Goal: Obtain resource: Download file/media

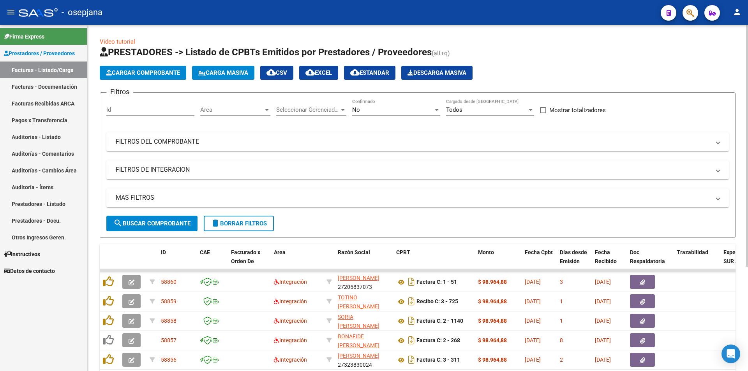
click at [247, 106] on div "Area Area" at bounding box center [235, 107] width 70 height 17
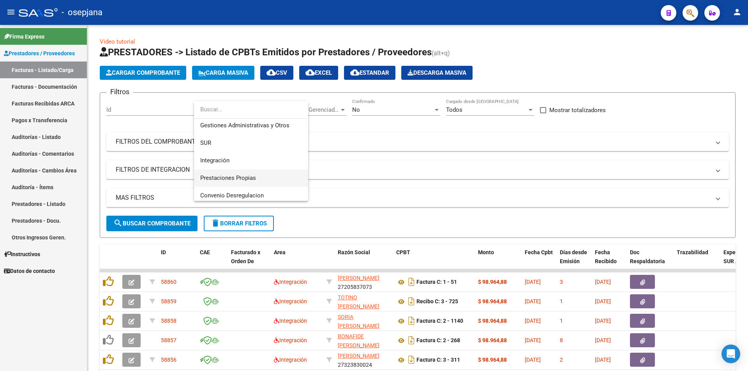
scroll to position [39, 0]
click at [250, 176] on span "Prestaciones Propias" at bounding box center [228, 176] width 56 height 7
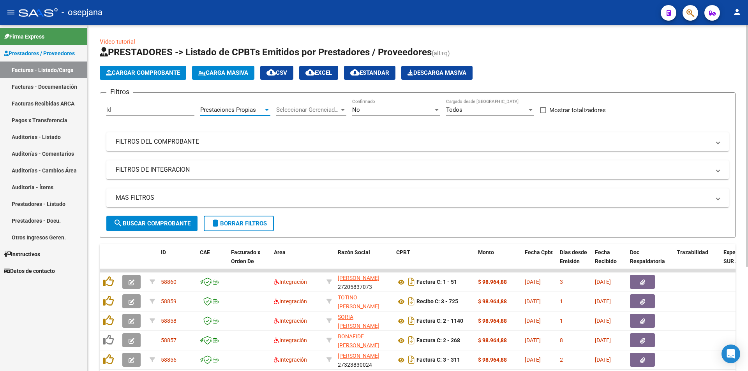
click at [169, 220] on button "search Buscar Comprobante" at bounding box center [151, 224] width 91 height 16
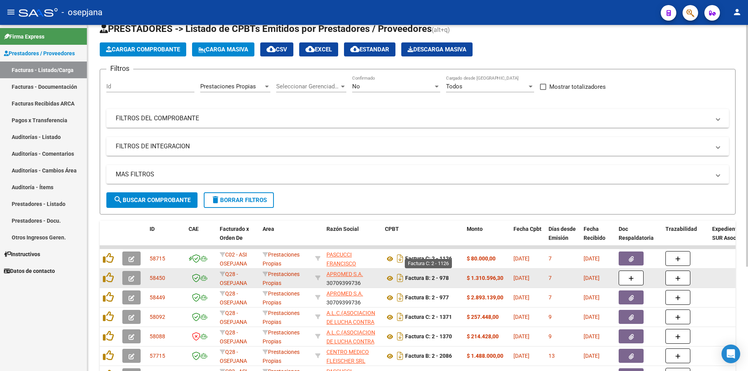
scroll to position [78, 0]
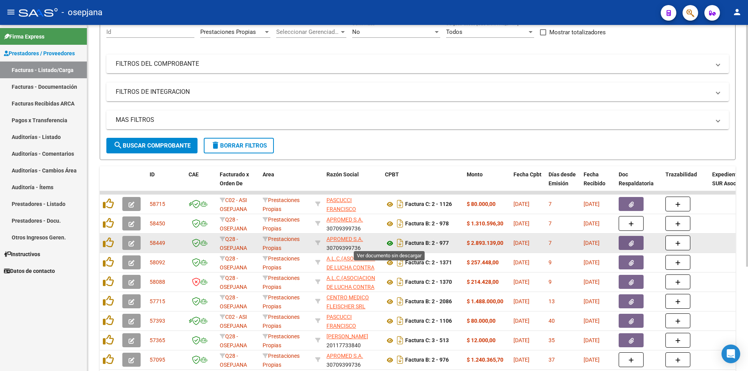
click at [391, 246] on icon at bounding box center [390, 243] width 10 height 9
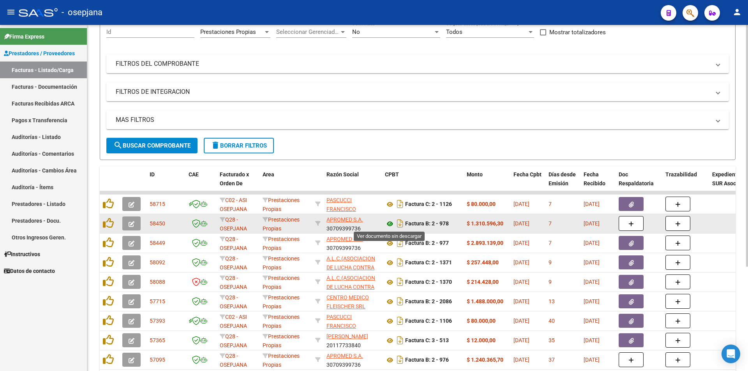
click at [387, 225] on icon at bounding box center [390, 223] width 10 height 9
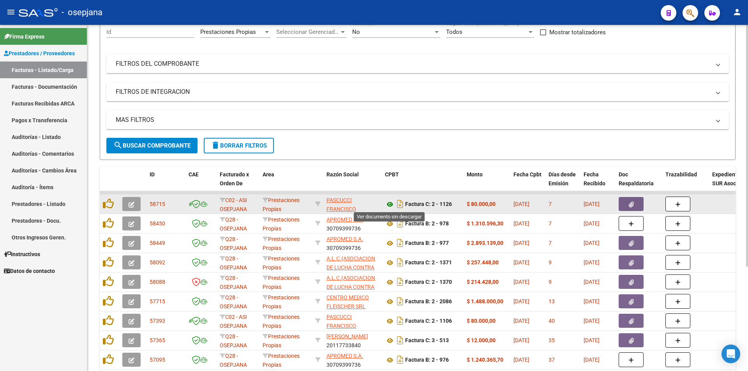
click at [392, 206] on icon at bounding box center [390, 204] width 10 height 9
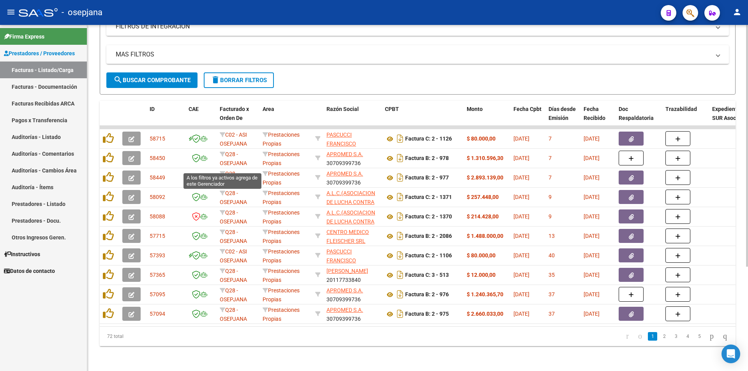
scroll to position [0, 0]
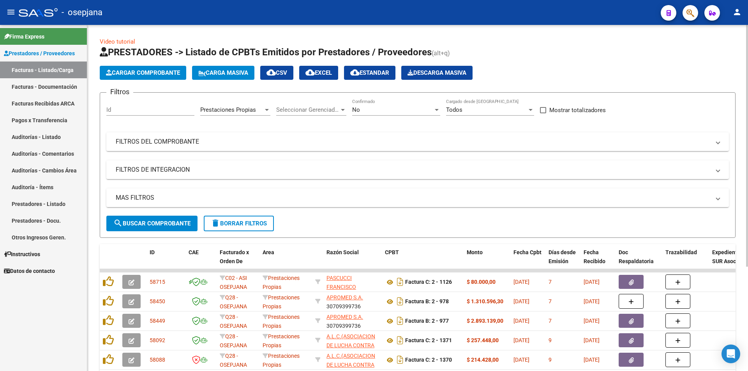
click at [226, 111] on span "Prestaciones Propias" at bounding box center [228, 109] width 56 height 7
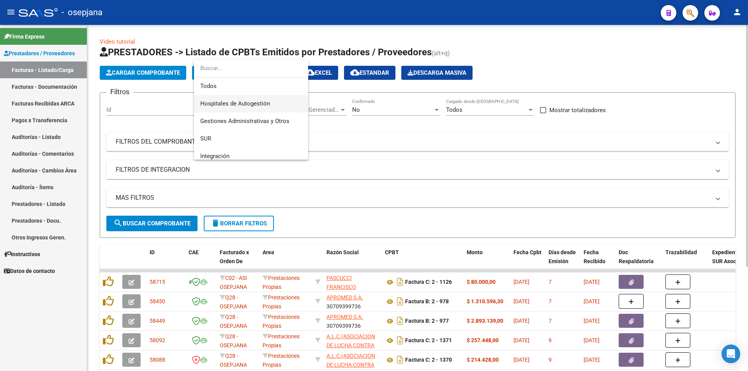
click at [261, 107] on span "Hospitales de Autogestión" at bounding box center [251, 104] width 102 height 18
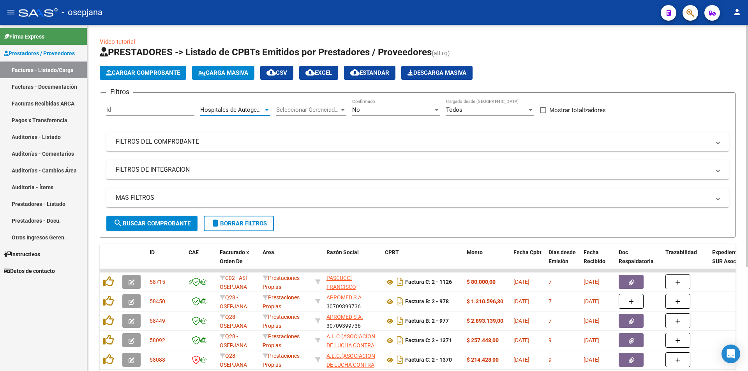
click at [186, 220] on span "search Buscar Comprobante" at bounding box center [151, 223] width 77 height 7
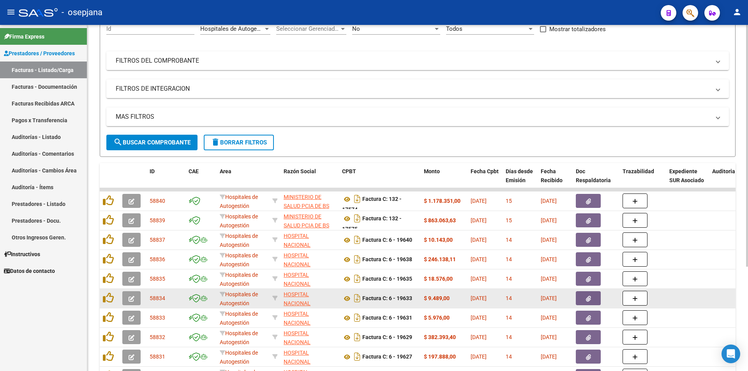
scroll to position [149, 0]
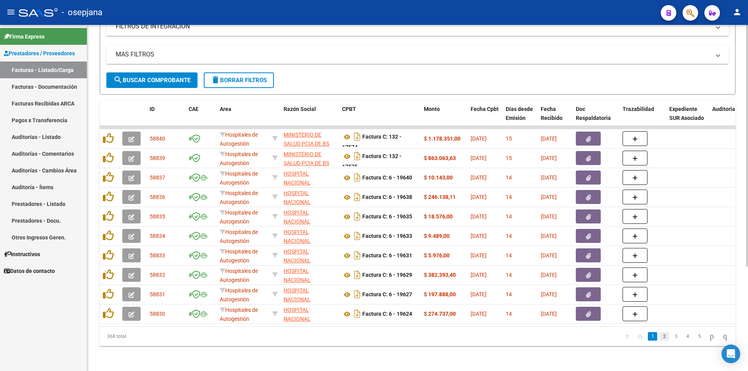
click at [659, 340] on link "2" at bounding box center [663, 336] width 9 height 9
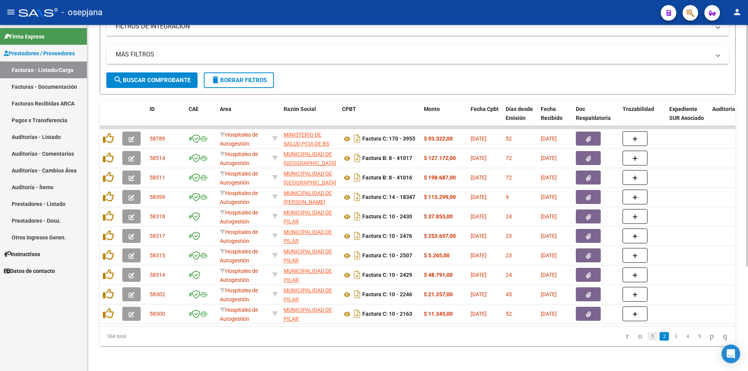
click at [647, 332] on li "1" at bounding box center [653, 336] width 12 height 13
click at [648, 335] on link "1" at bounding box center [652, 336] width 9 height 9
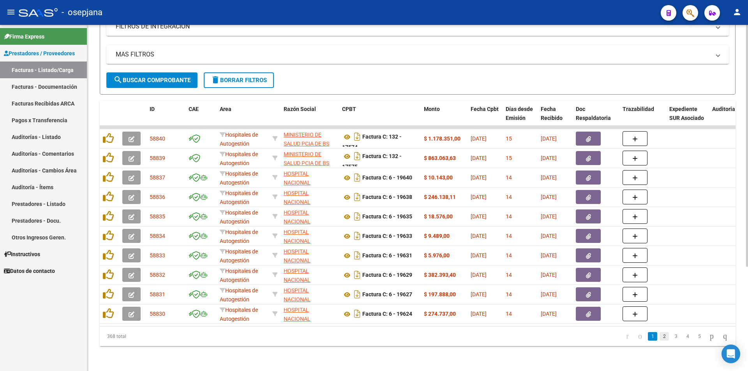
click at [659, 337] on link "2" at bounding box center [663, 336] width 9 height 9
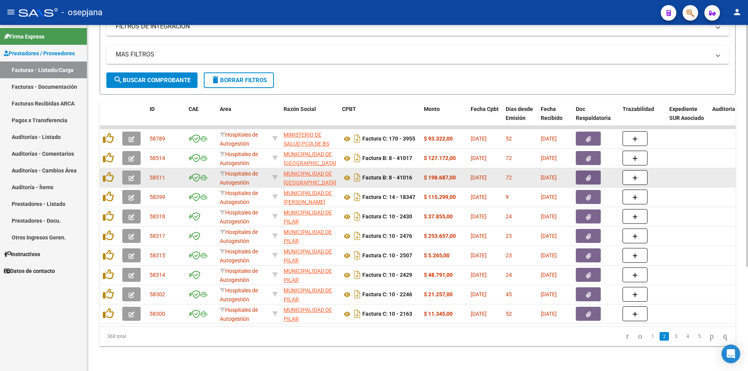
click at [580, 177] on button "button" at bounding box center [588, 178] width 25 height 14
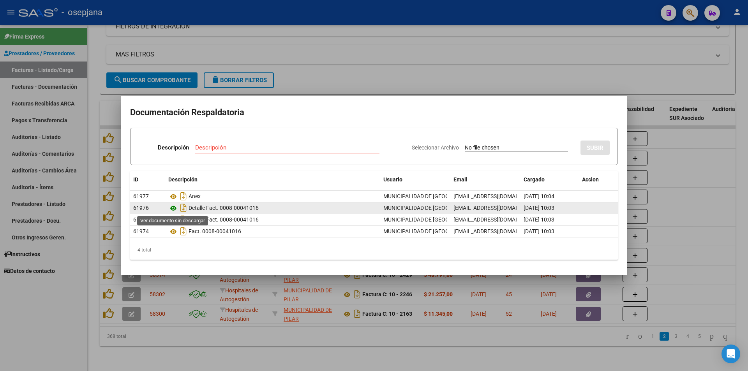
click at [174, 210] on icon at bounding box center [173, 208] width 10 height 9
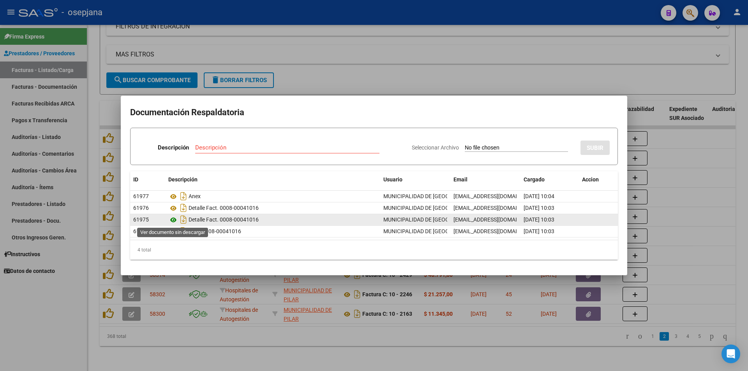
click at [173, 219] on icon at bounding box center [173, 219] width 10 height 9
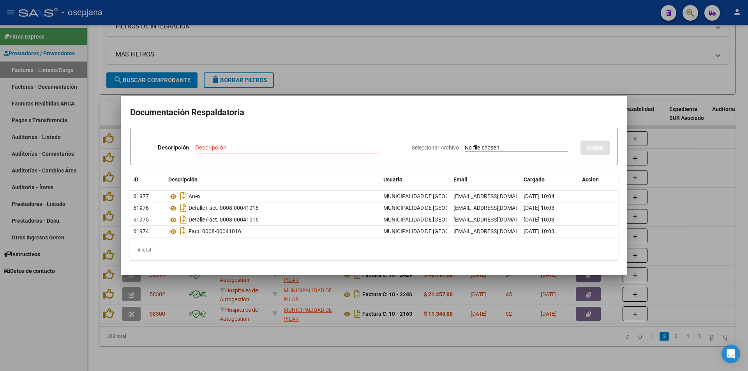
click at [560, 78] on div at bounding box center [374, 185] width 748 height 371
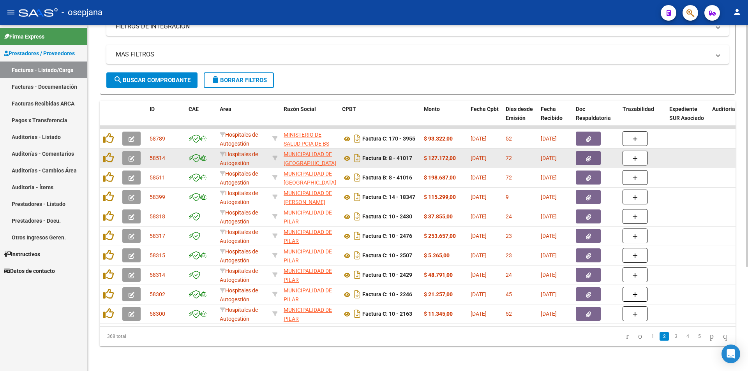
click at [591, 156] on icon "button" at bounding box center [588, 159] width 5 height 6
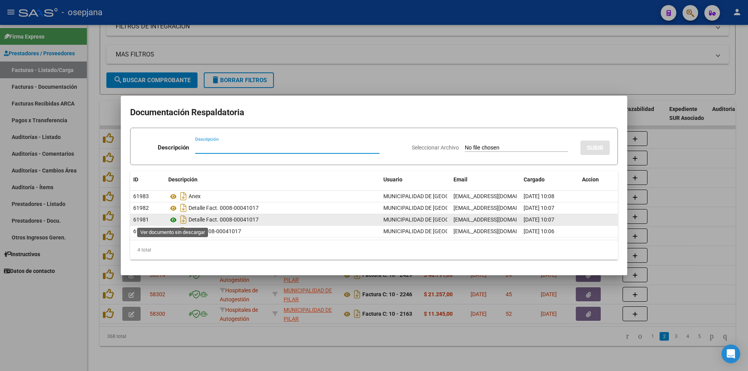
click at [173, 222] on icon at bounding box center [173, 219] width 10 height 9
